Goal: Download file/media

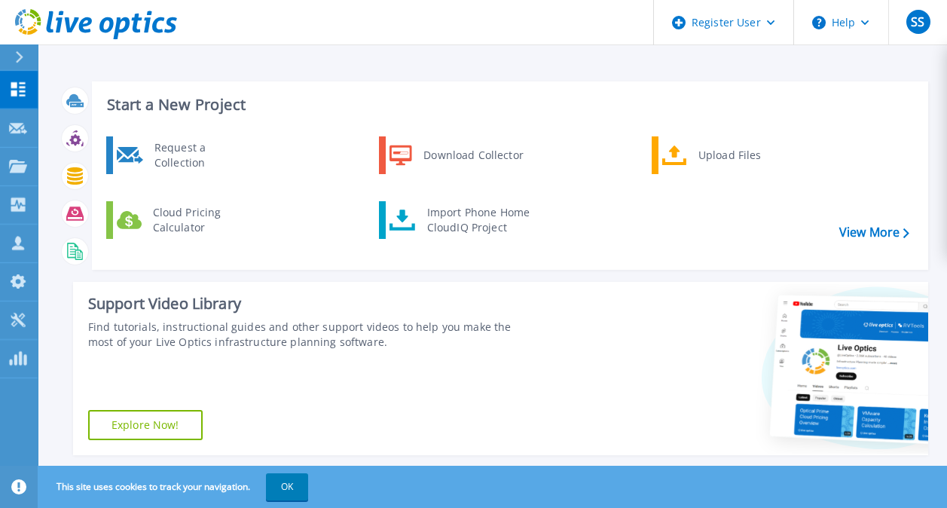
click at [22, 50] on div at bounding box center [26, 57] width 24 height 26
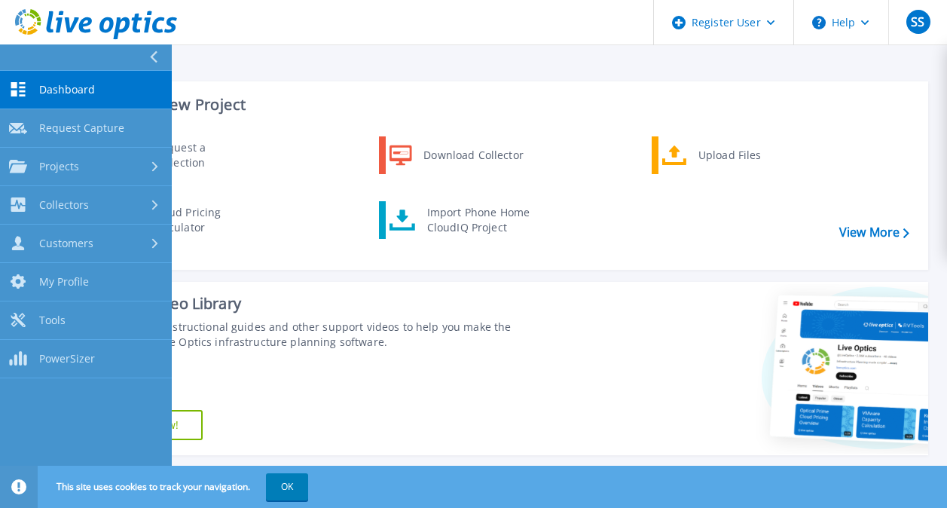
click at [22, 50] on button at bounding box center [86, 57] width 172 height 26
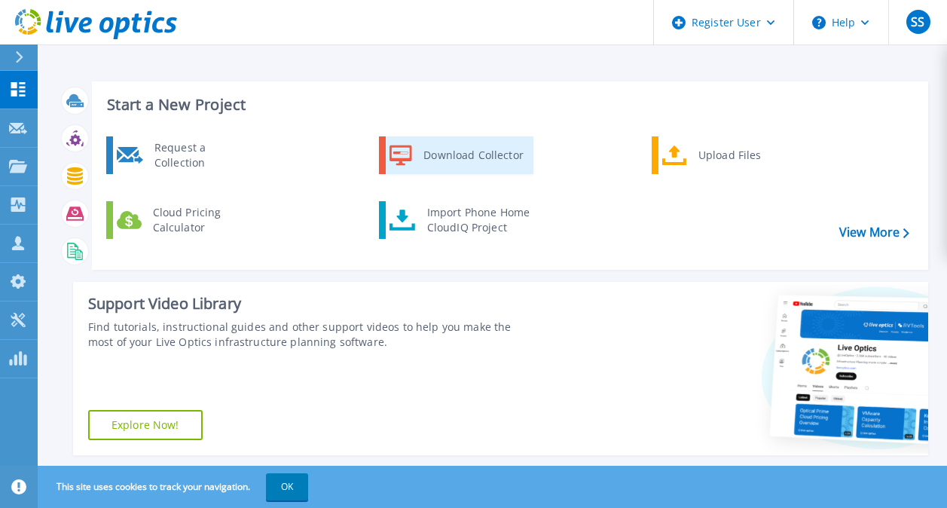
click at [494, 152] on div "Download Collector" at bounding box center [473, 155] width 114 height 30
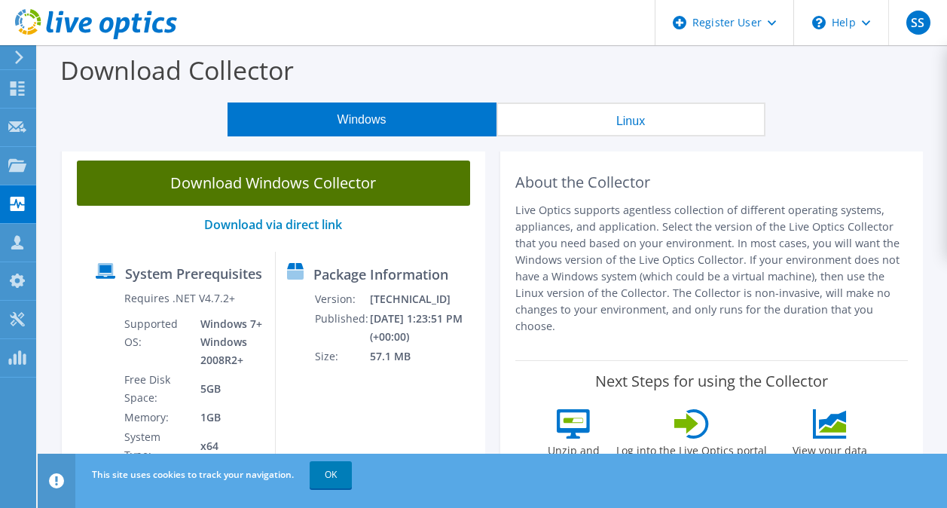
click at [427, 184] on link "Download Windows Collector" at bounding box center [273, 183] width 393 height 45
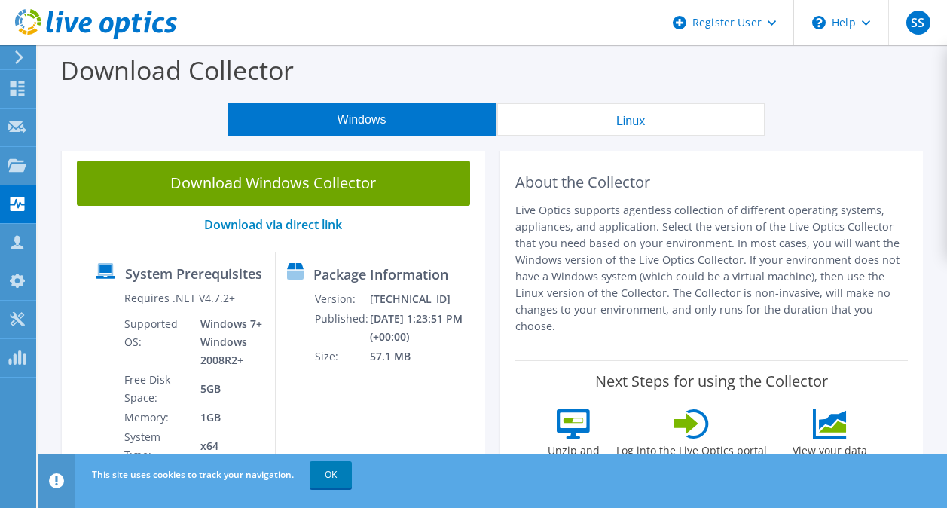
click at [846, 118] on div "Windows Linux" at bounding box center [496, 119] width 887 height 34
